Goal: Information Seeking & Learning: Find specific fact

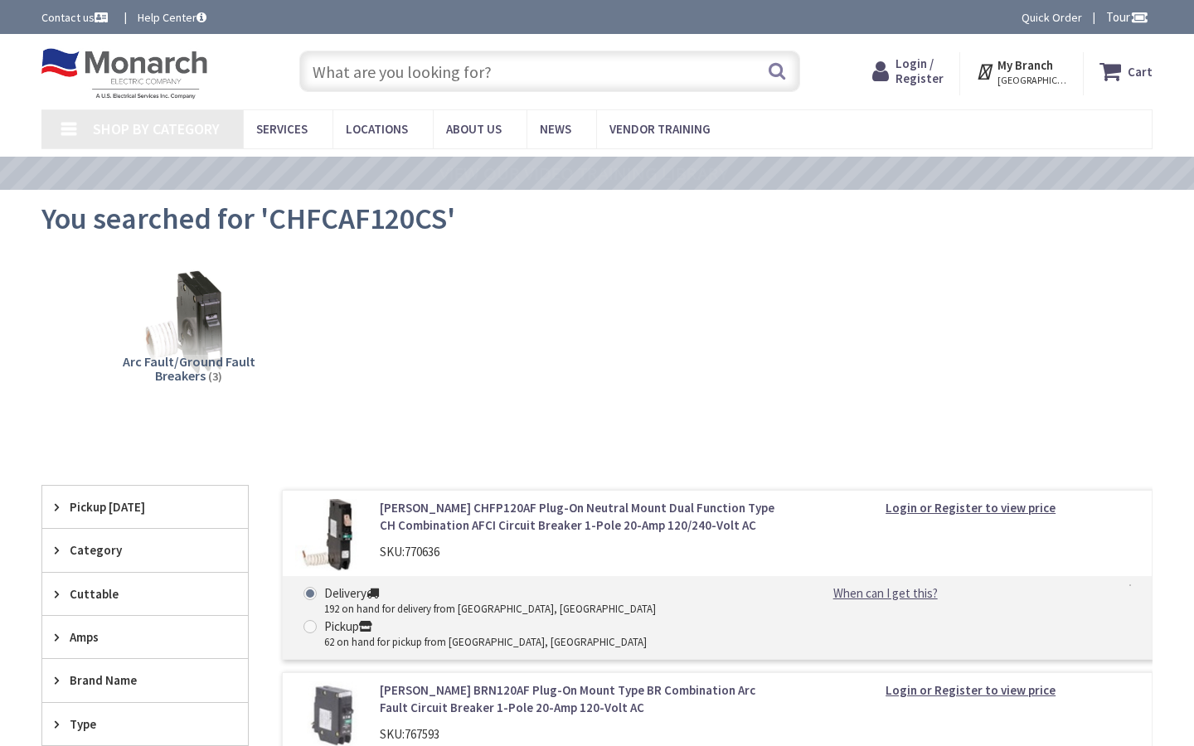
type input "NW [STREET_ADDRESS]"
